Goal: Information Seeking & Learning: Learn about a topic

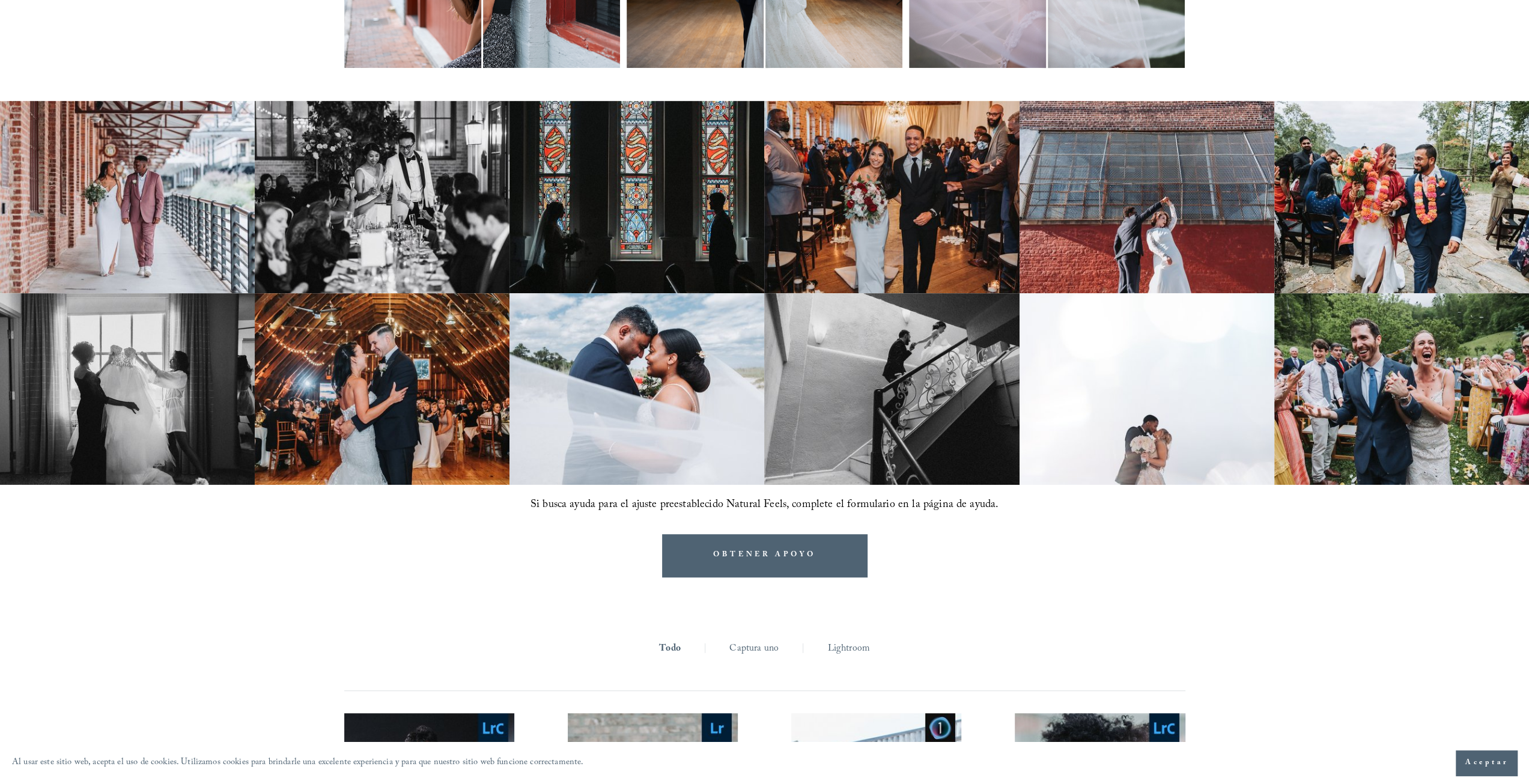
scroll to position [820, 0]
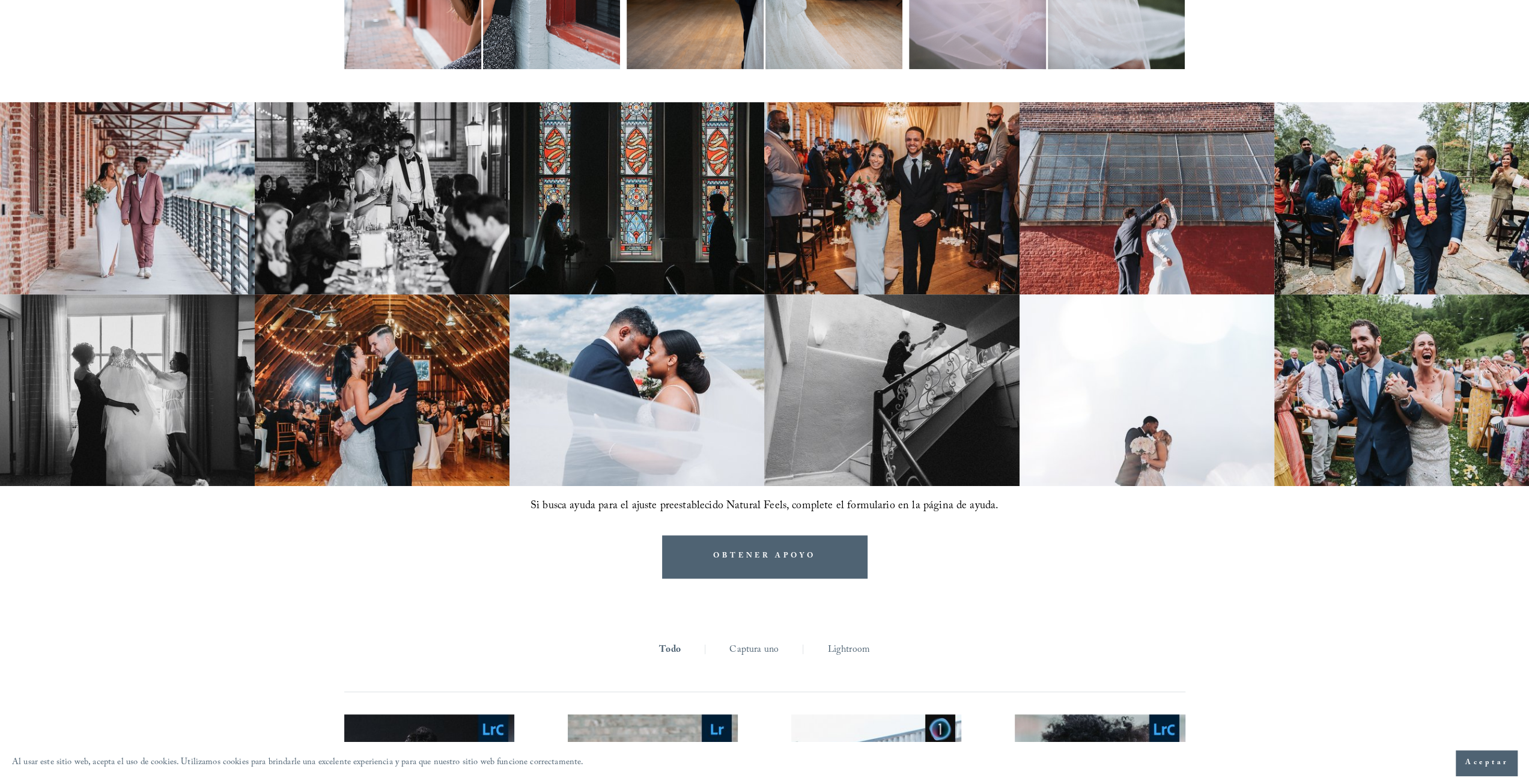
click at [408, 400] on img at bounding box center [381, 390] width 254 height 192
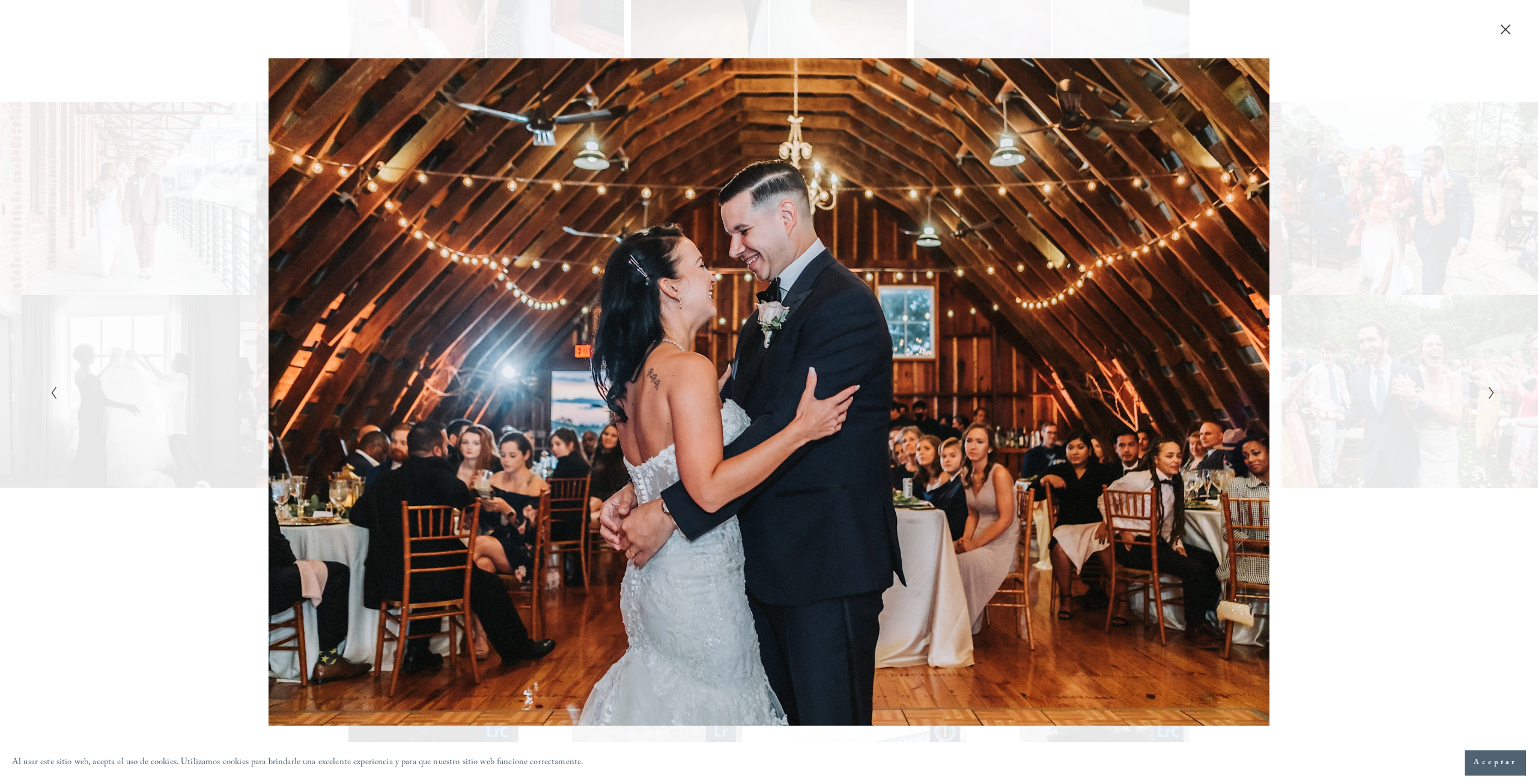
click at [1492, 395] on icon "Siguiente diapositiva" at bounding box center [1492, 392] width 8 height 14
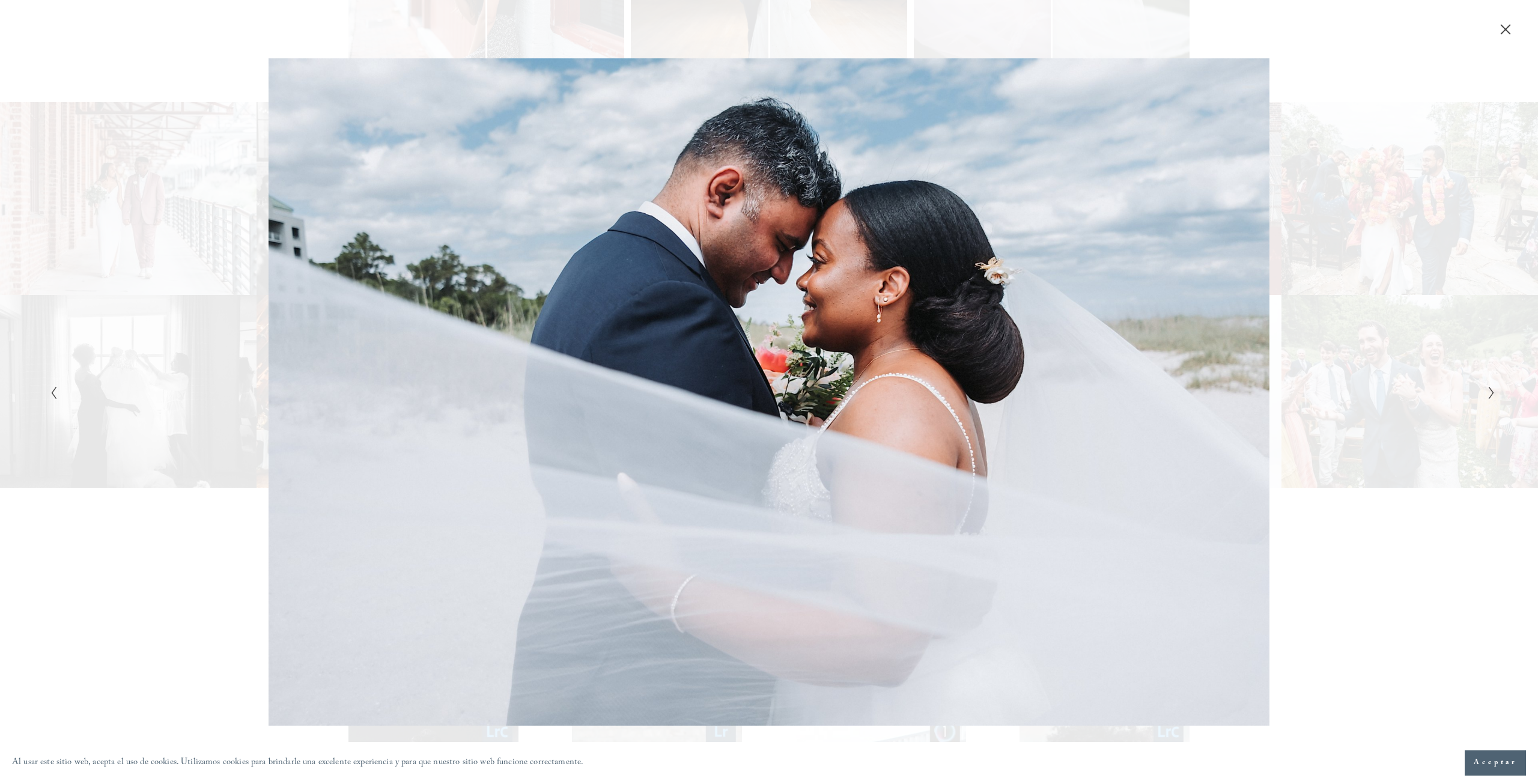
click at [1492, 395] on icon "Siguiente diapositiva" at bounding box center [1492, 392] width 8 height 14
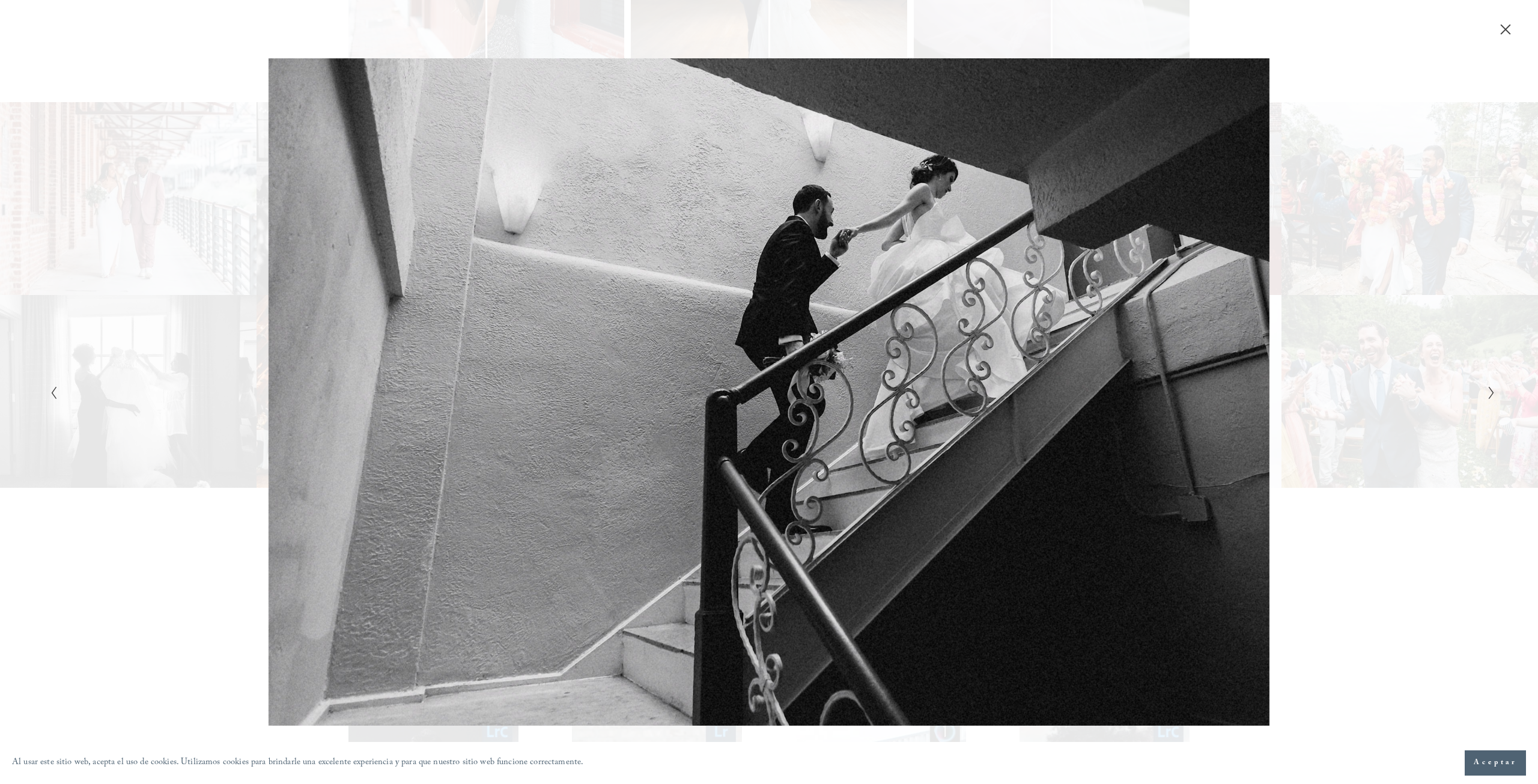
click at [1492, 395] on icon "Siguiente diapositiva" at bounding box center [1492, 392] width 8 height 14
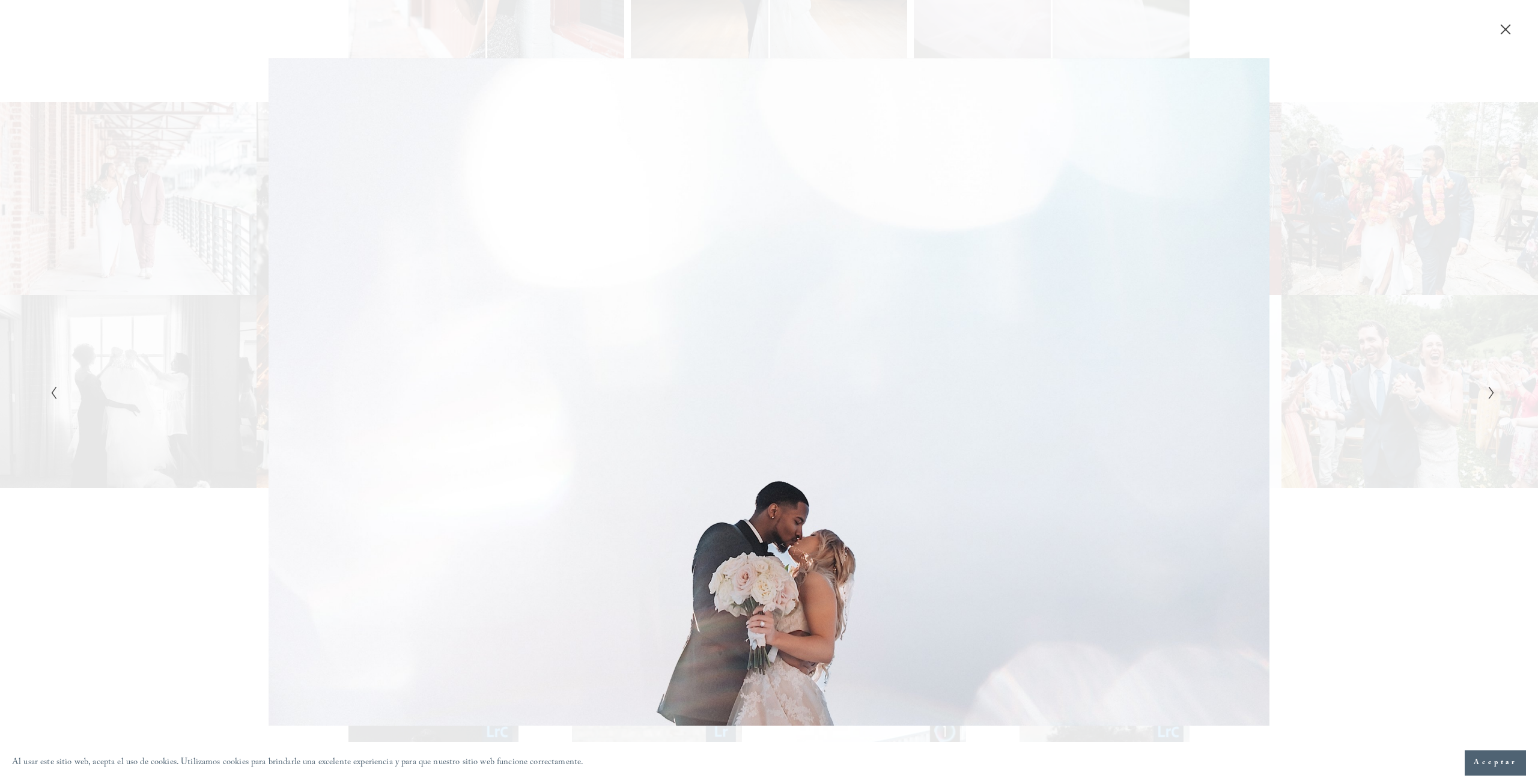
click at [1492, 395] on icon "Siguiente diapositiva" at bounding box center [1492, 392] width 8 height 14
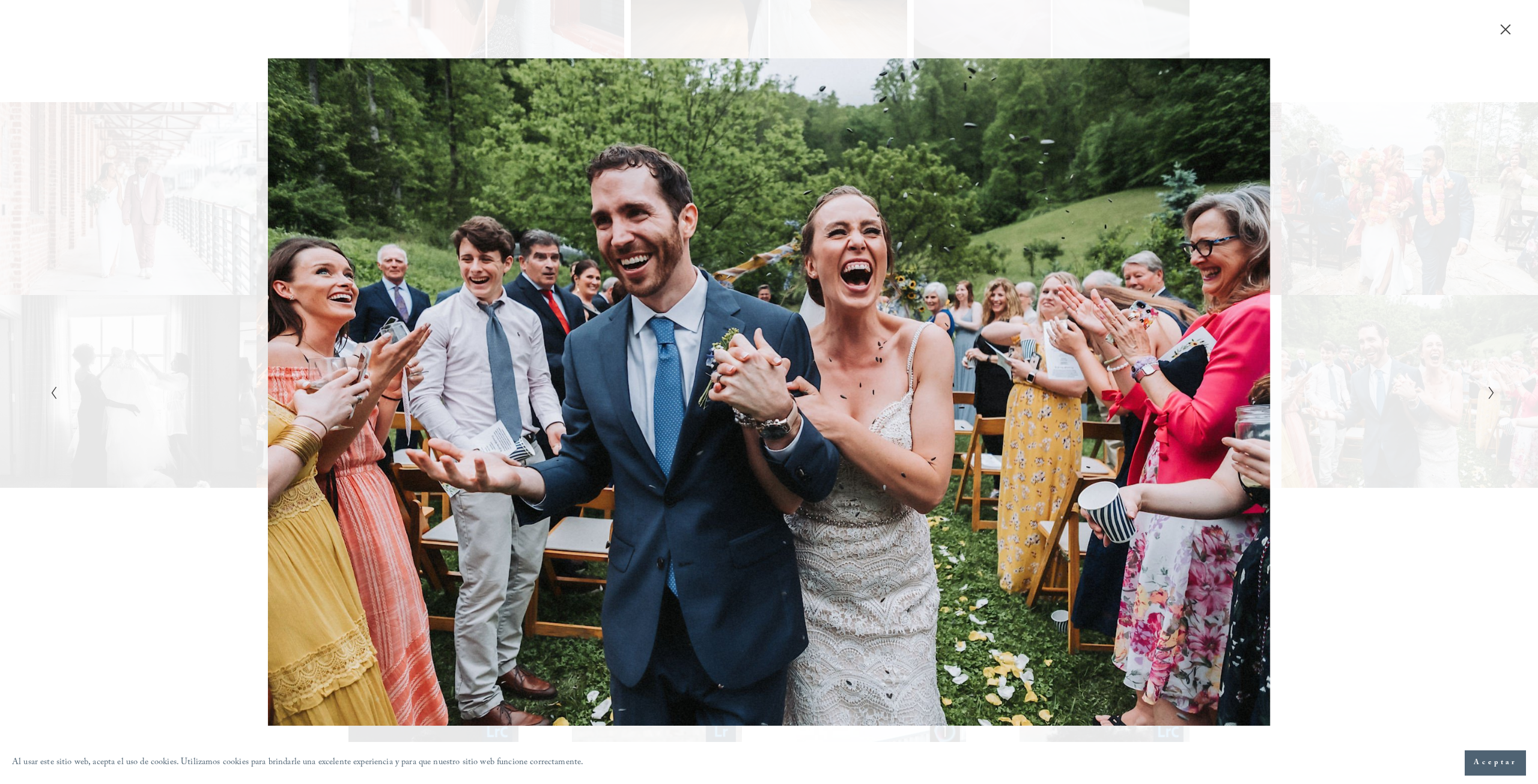
click at [1492, 395] on icon "Siguiente diapositiva" at bounding box center [1492, 392] width 8 height 14
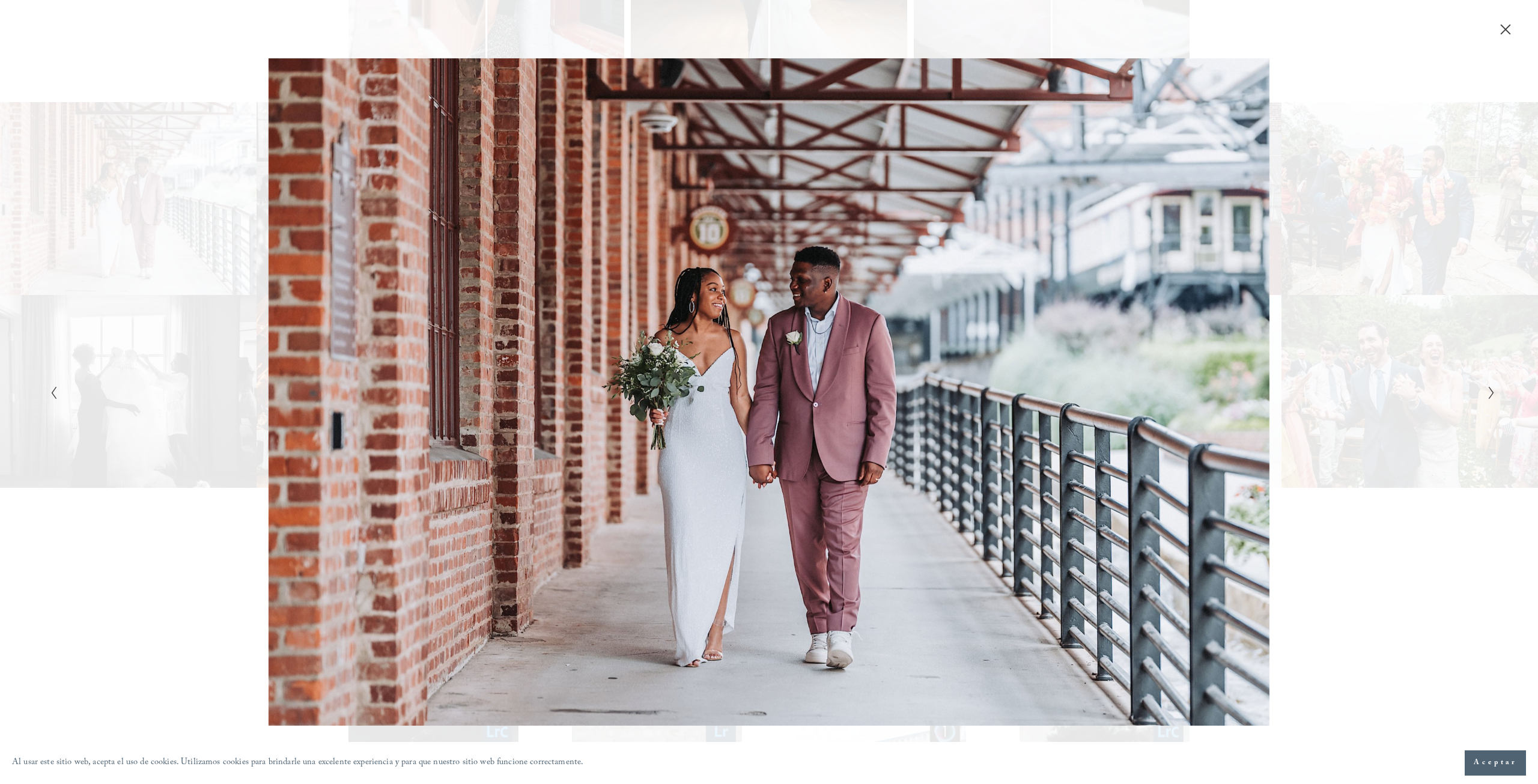
click at [1492, 395] on icon "Siguiente diapositiva" at bounding box center [1492, 392] width 8 height 14
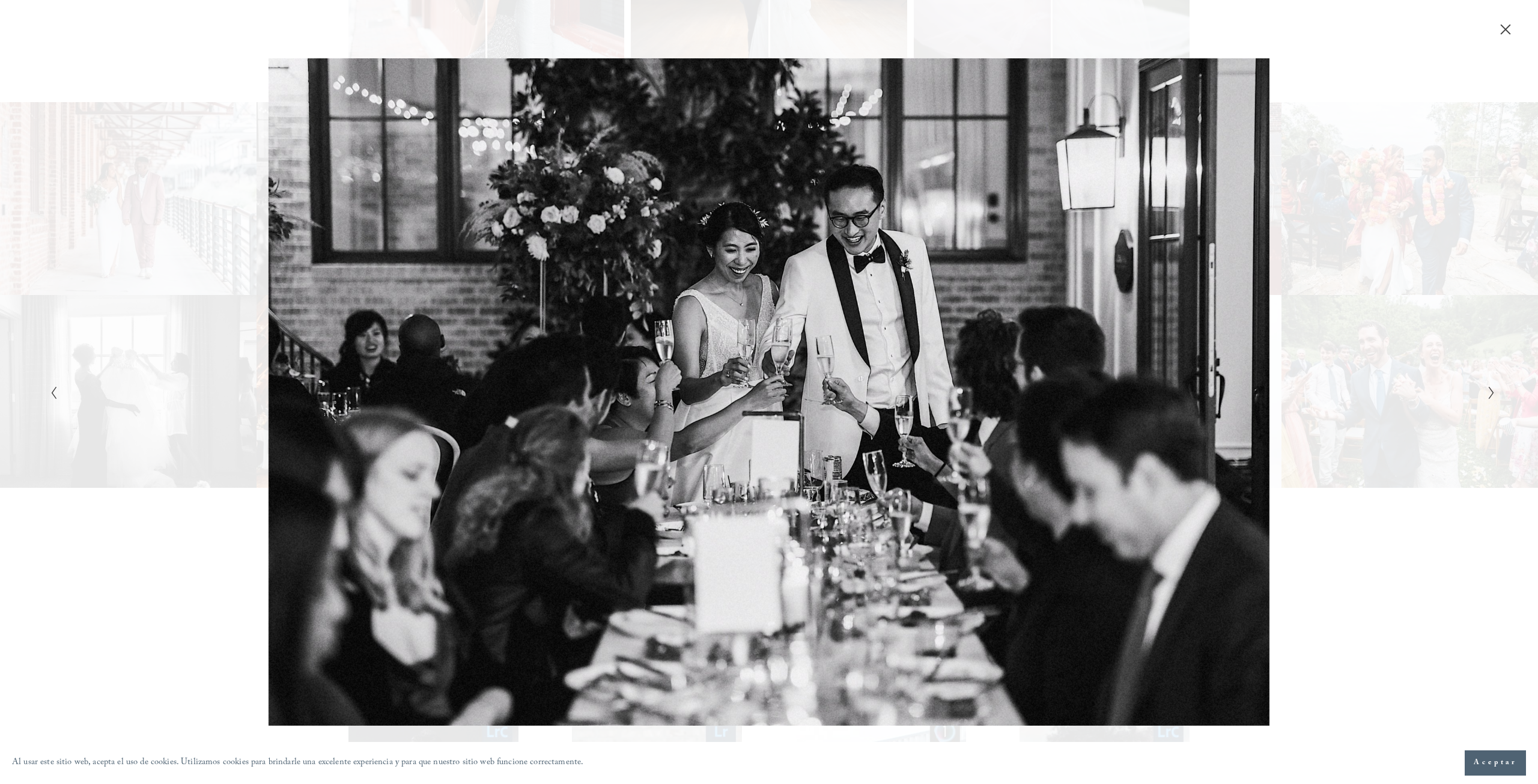
click at [1492, 395] on icon "Siguiente diapositiva" at bounding box center [1492, 392] width 8 height 14
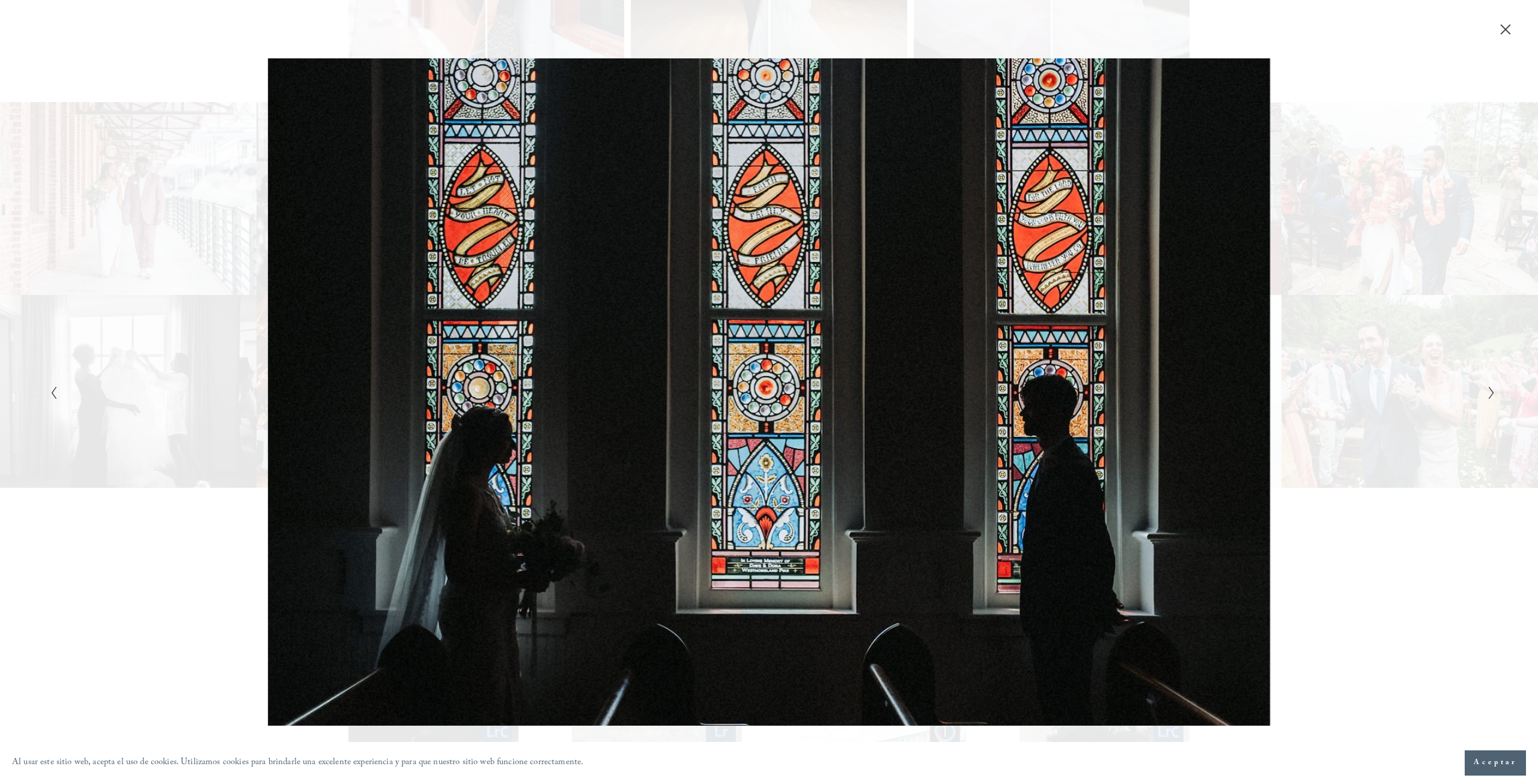
click at [1492, 395] on icon "Siguiente diapositiva" at bounding box center [1492, 392] width 8 height 14
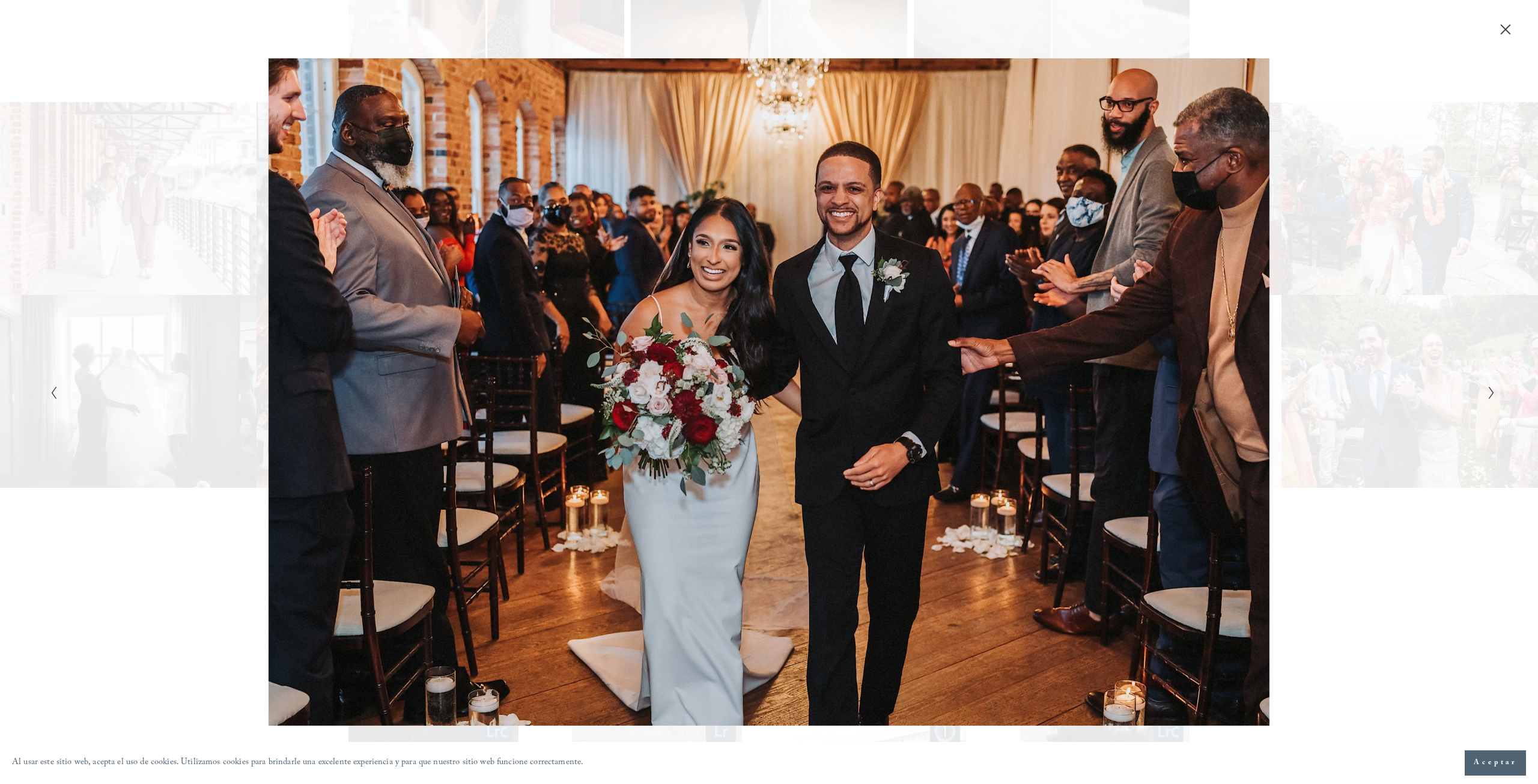
click at [1492, 395] on icon "Siguiente diapositiva" at bounding box center [1492, 392] width 8 height 14
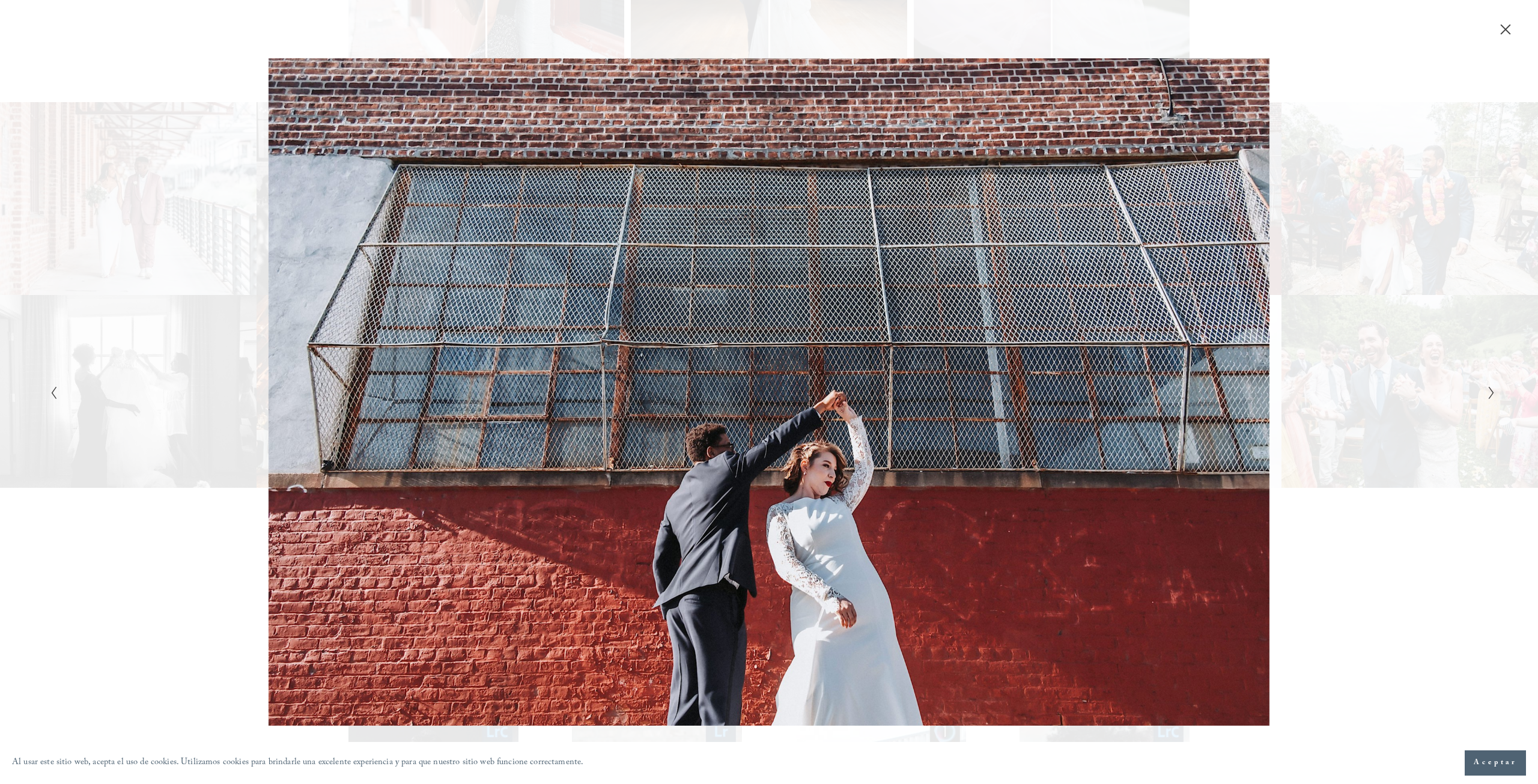
click at [1492, 395] on icon "Siguiente diapositiva" at bounding box center [1492, 392] width 8 height 14
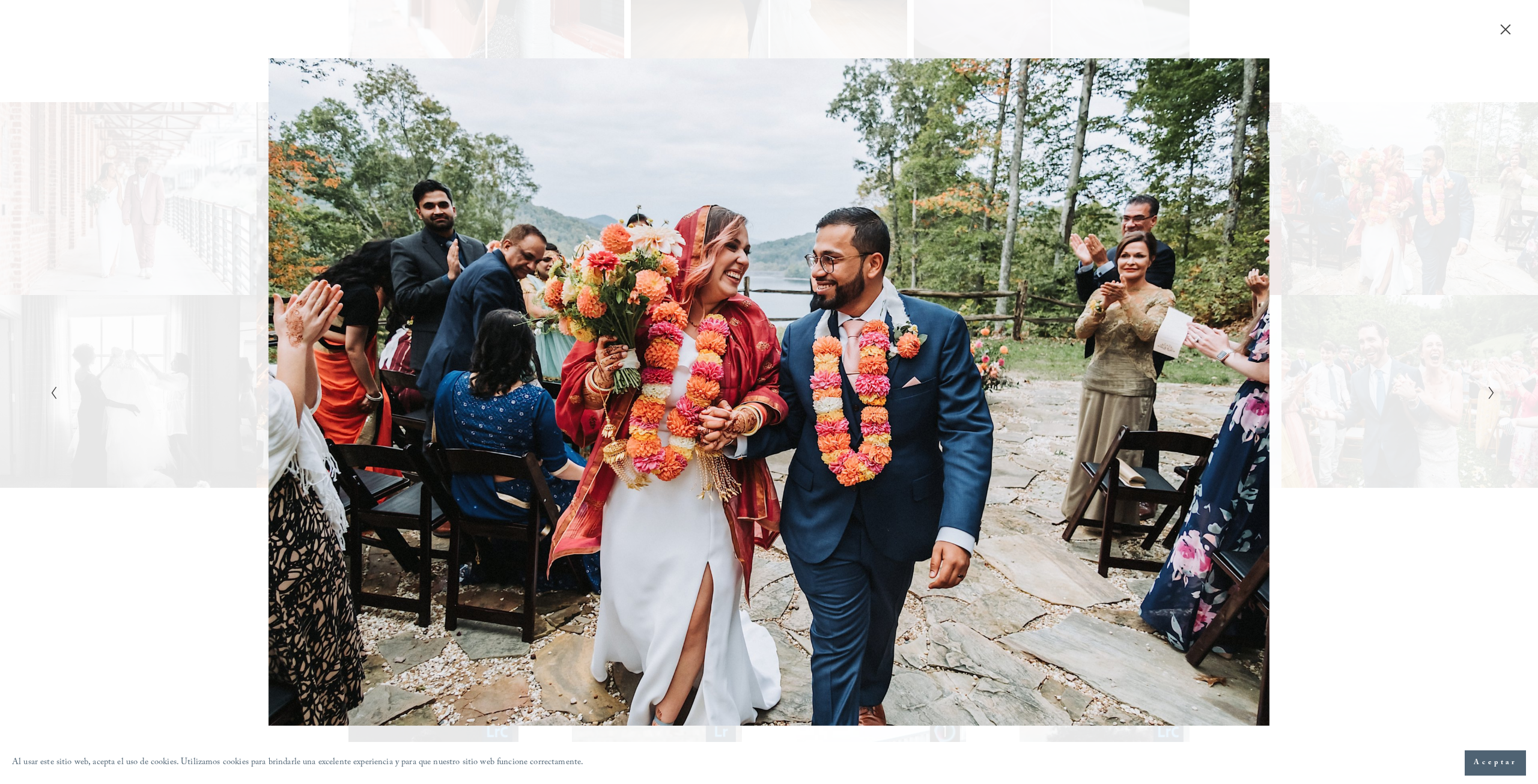
click at [1492, 395] on icon "Siguiente diapositiva" at bounding box center [1492, 392] width 8 height 14
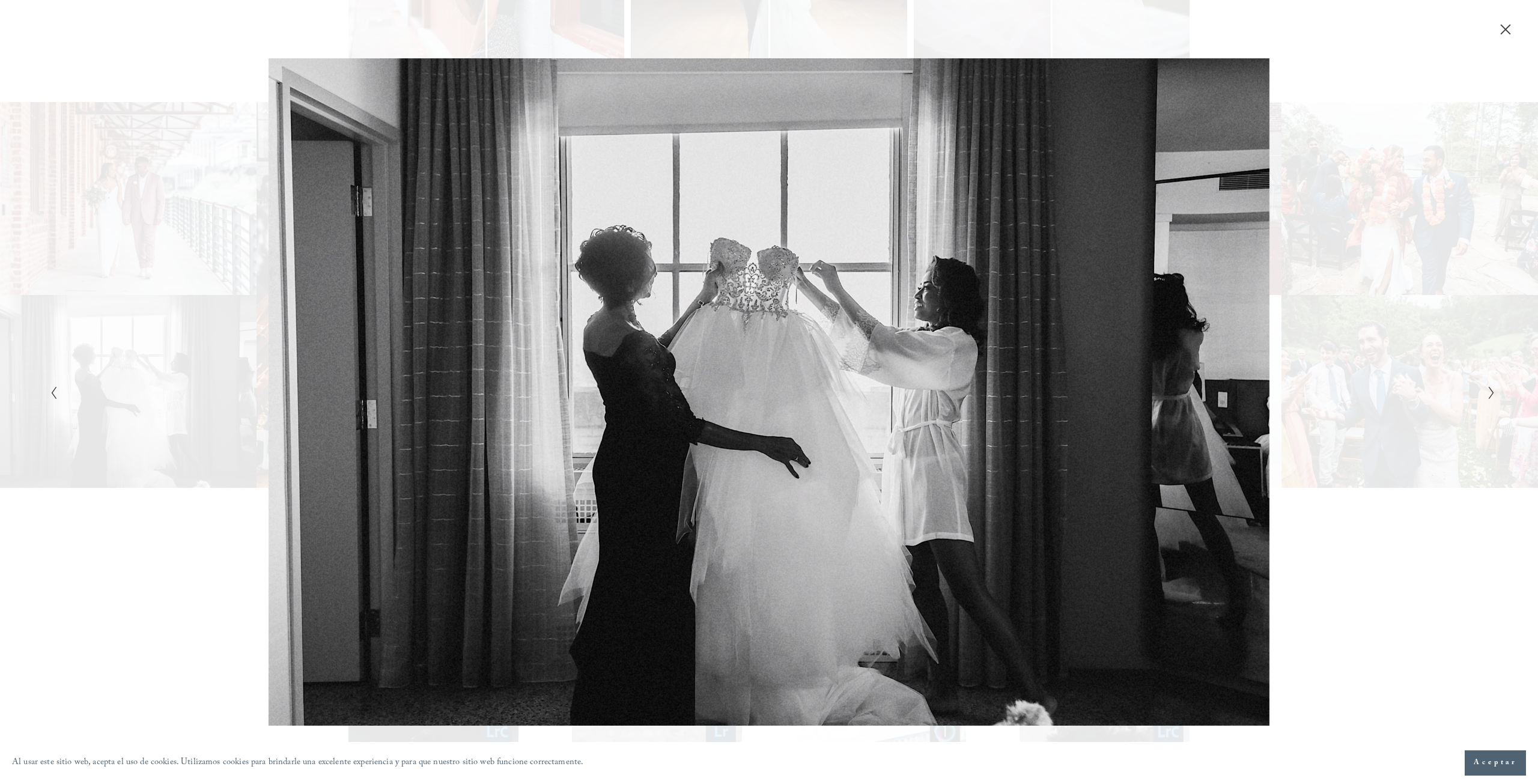
click at [1492, 395] on icon "Siguiente diapositiva" at bounding box center [1492, 392] width 8 height 14
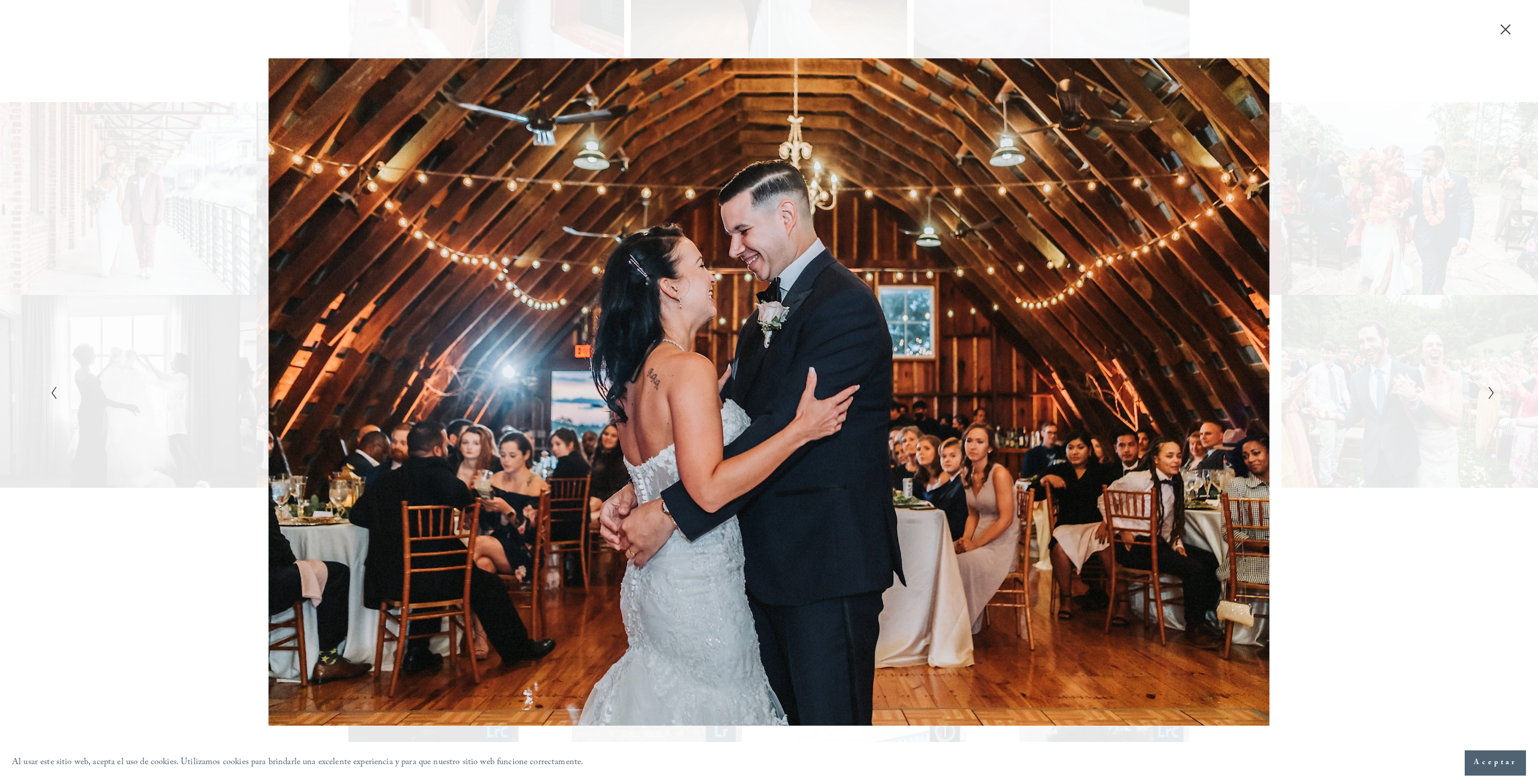
click at [1492, 395] on icon "Siguiente diapositiva" at bounding box center [1492, 392] width 8 height 14
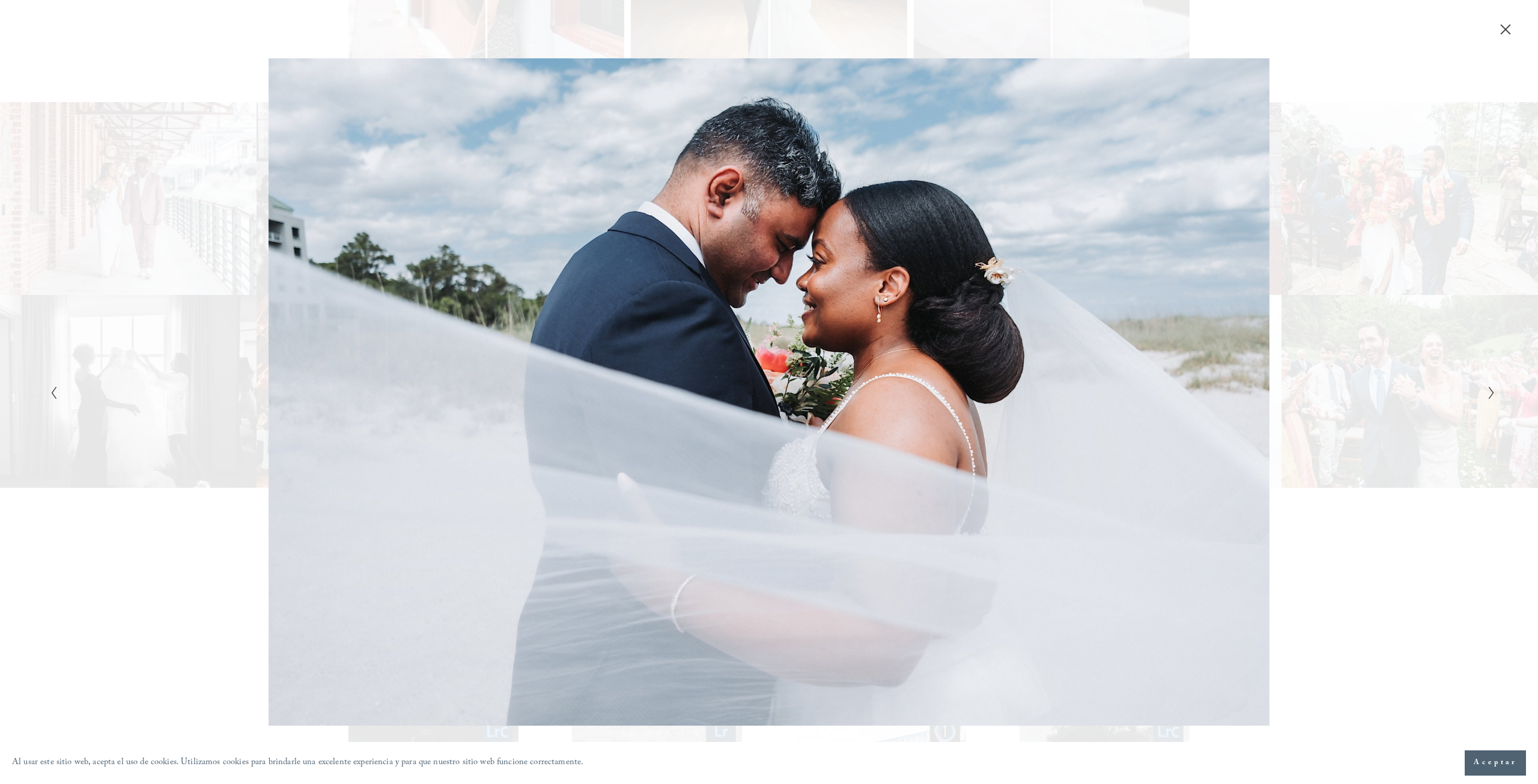
click at [1492, 395] on icon "Siguiente diapositiva" at bounding box center [1492, 392] width 8 height 14
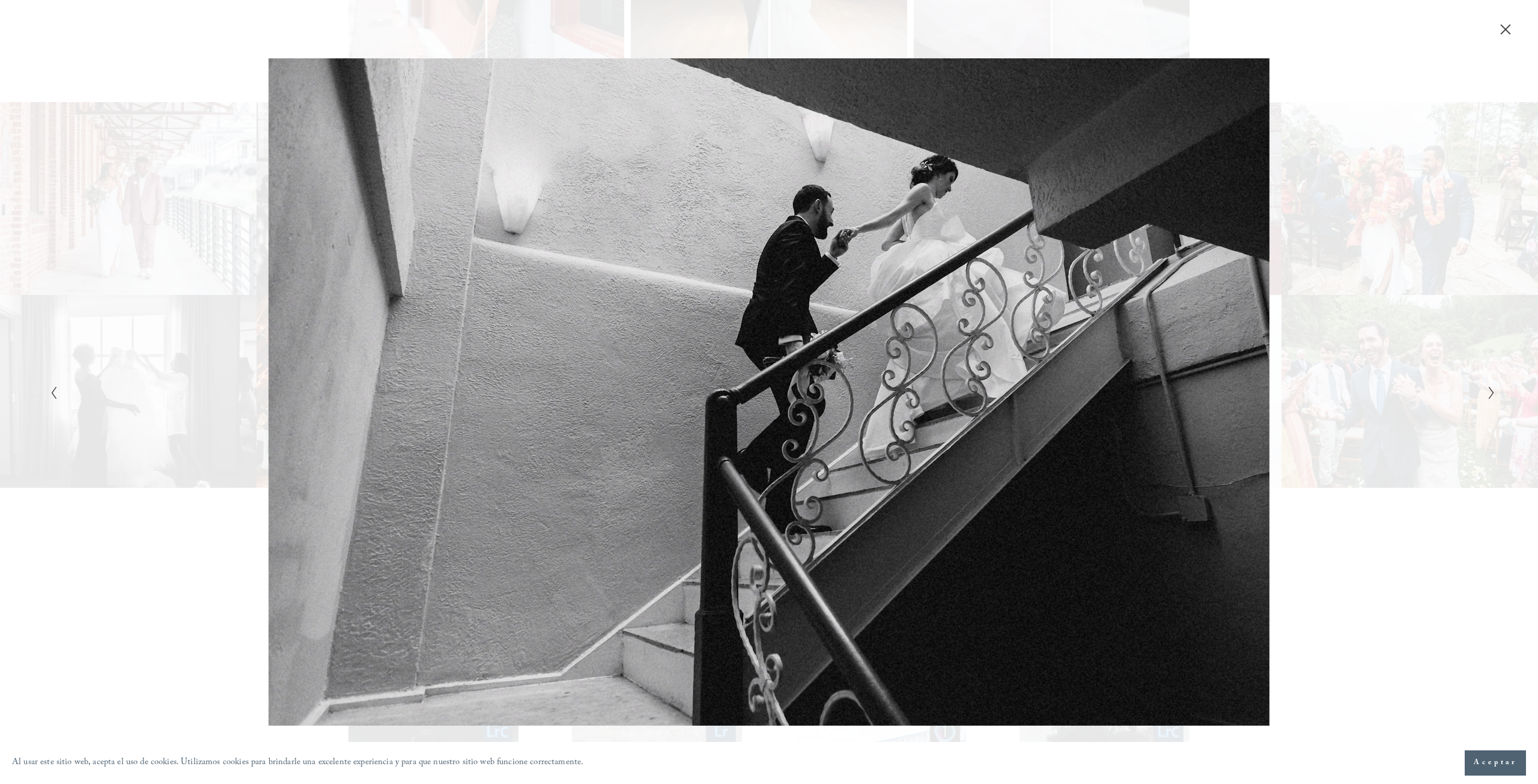
click at [1507, 36] on button "Cerca" at bounding box center [1505, 29] width 19 height 13
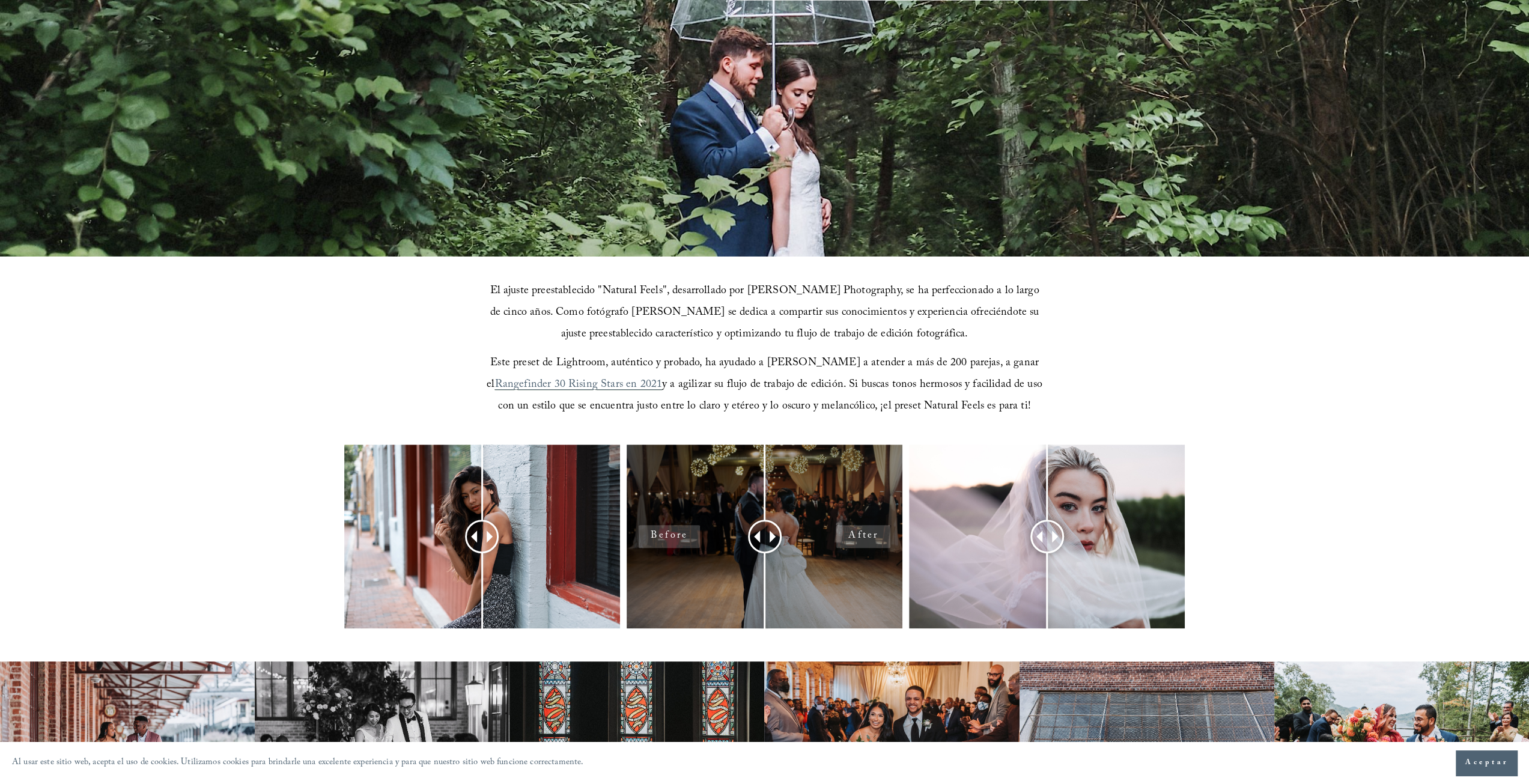
scroll to position [279, 0]
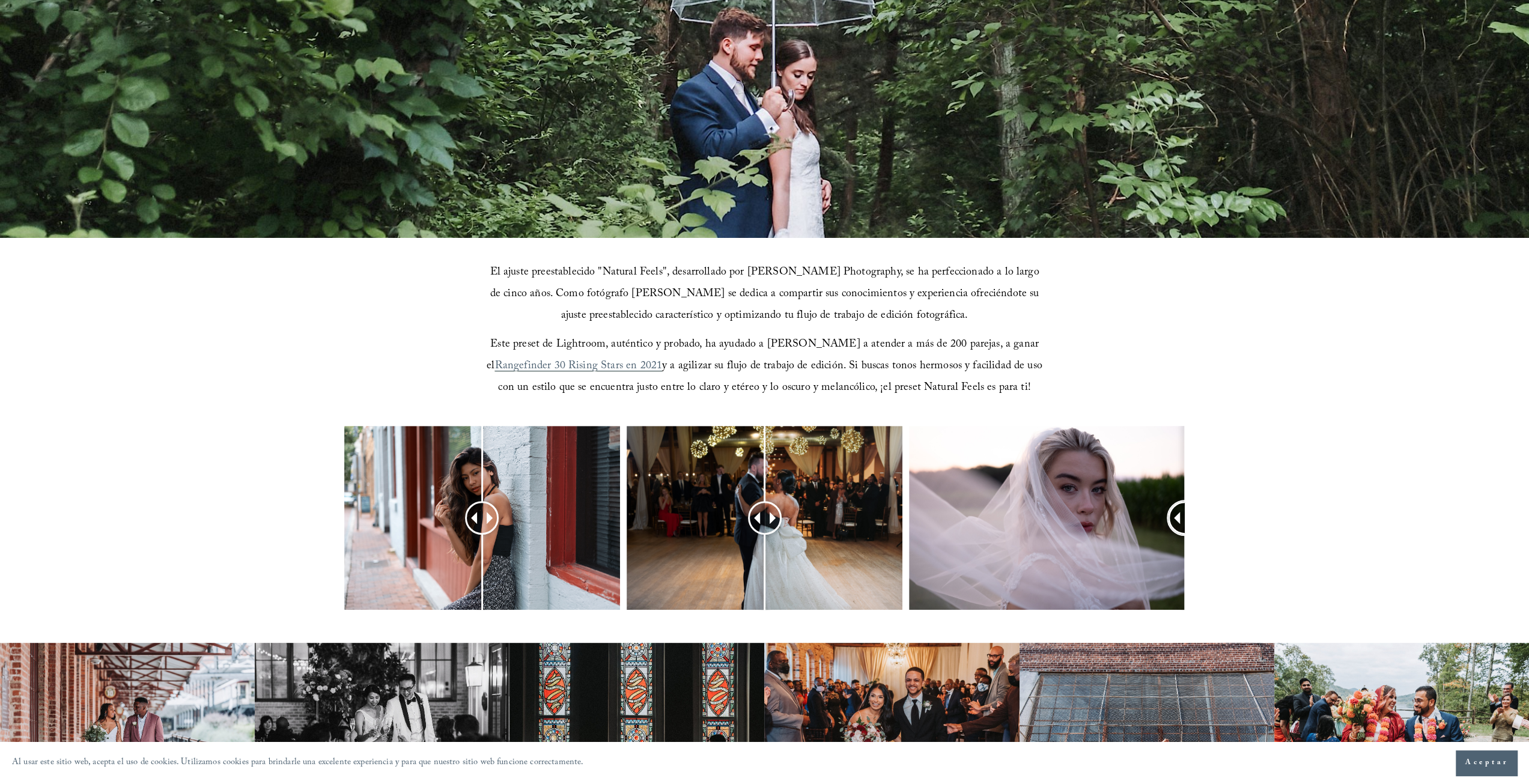
drag, startPoint x: 1055, startPoint y: 519, endPoint x: 1268, endPoint y: 516, distance: 213.0
click at [1268, 516] on div at bounding box center [764, 533] width 1529 height 216
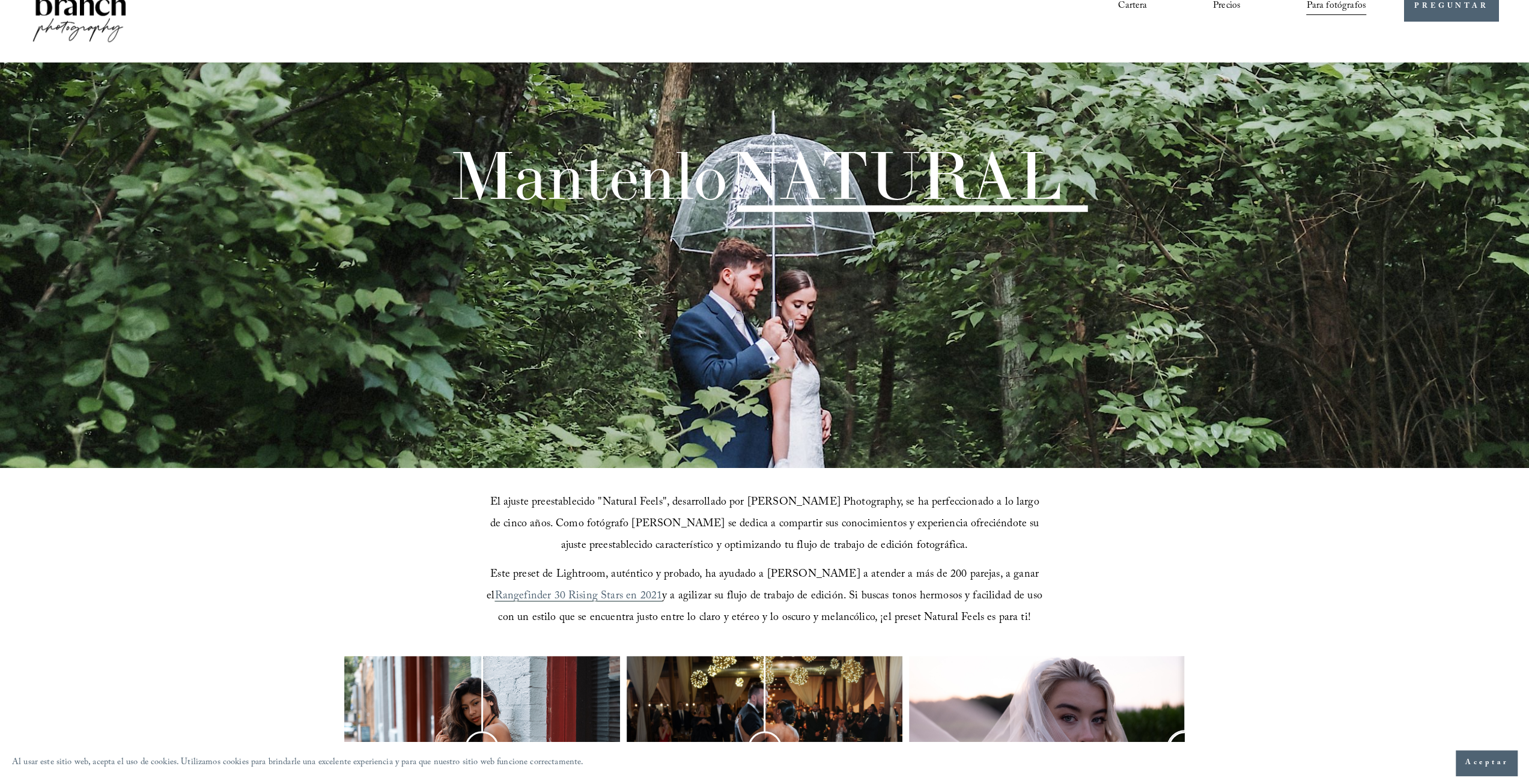
scroll to position [0, 0]
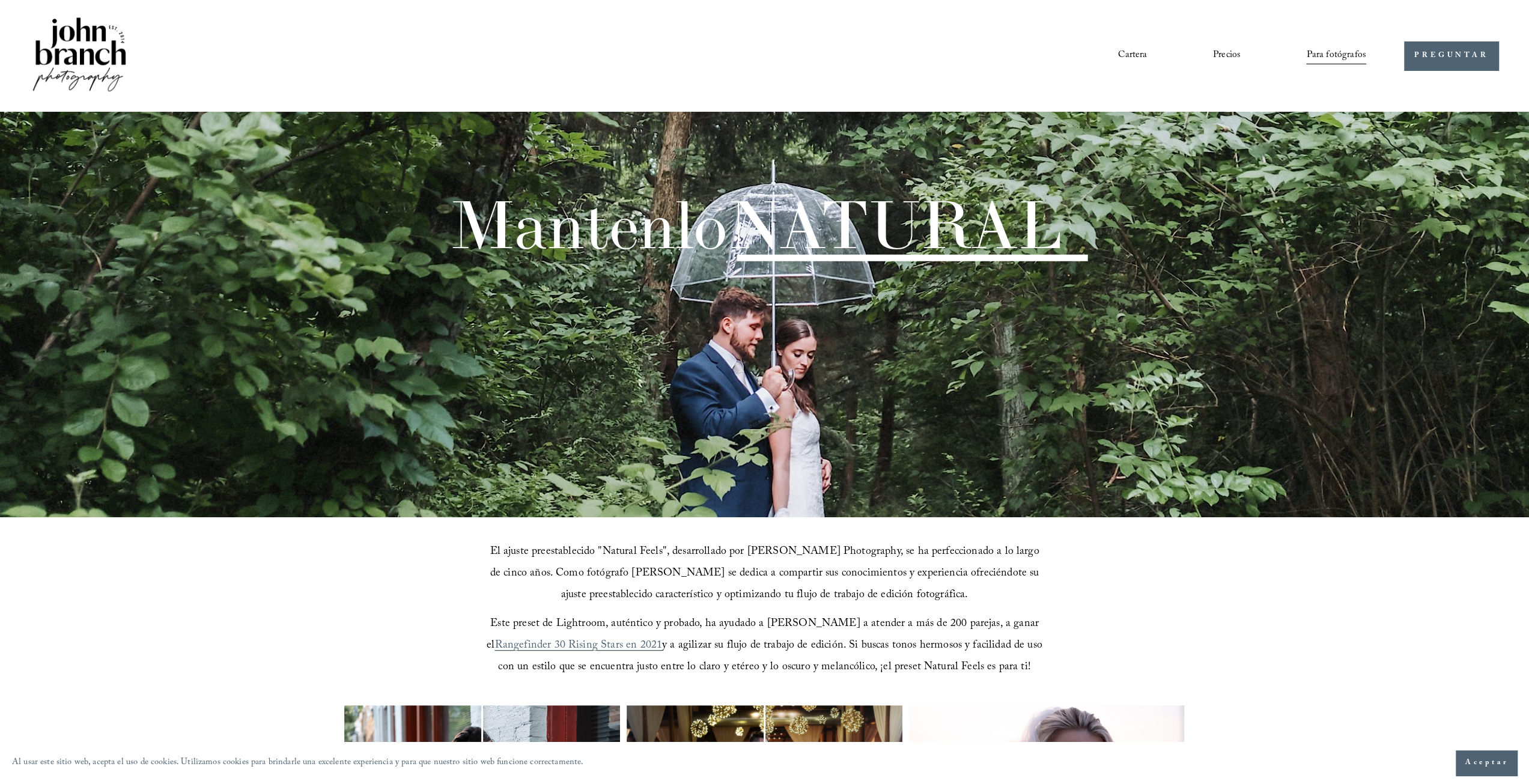
click at [1315, 61] on font "Para fotógrafos" at bounding box center [1336, 55] width 60 height 16
